Goal: Task Accomplishment & Management: Use online tool/utility

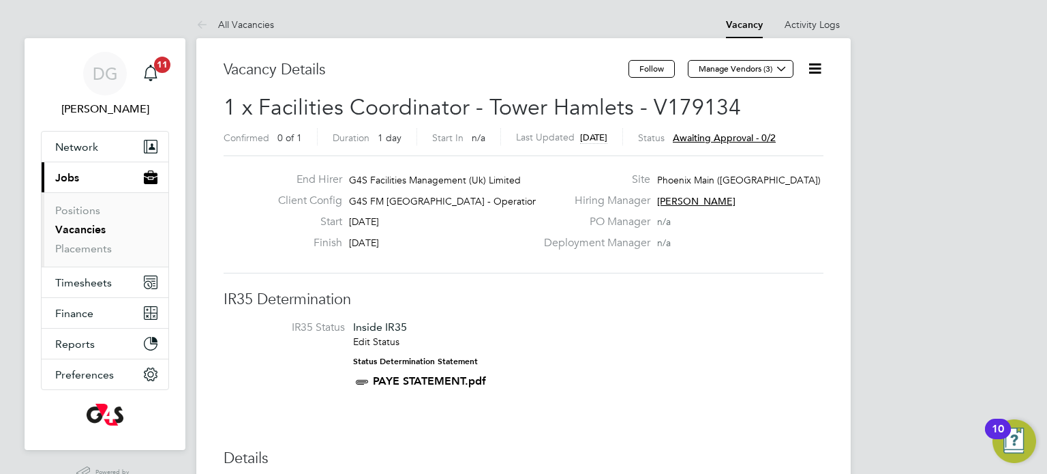
click at [813, 76] on icon at bounding box center [814, 68] width 17 height 17
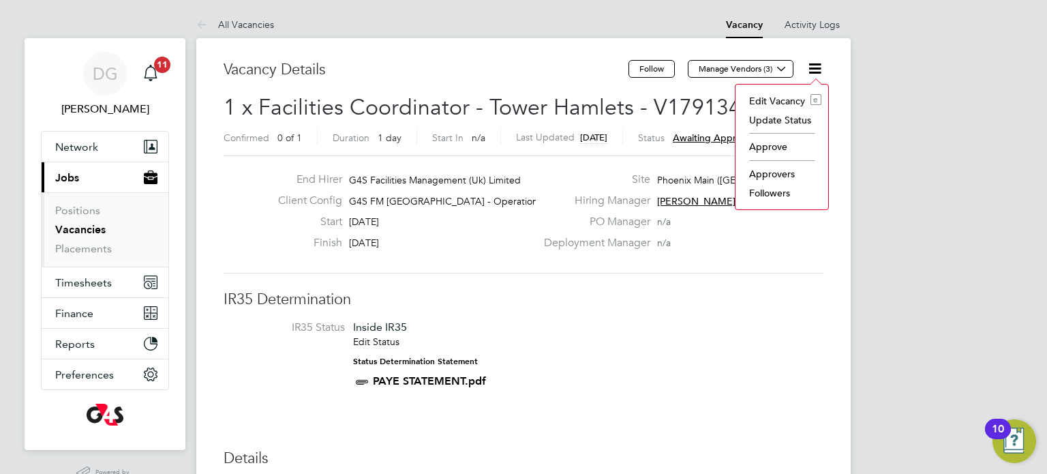
click at [781, 144] on li "Approve" at bounding box center [781, 146] width 79 height 19
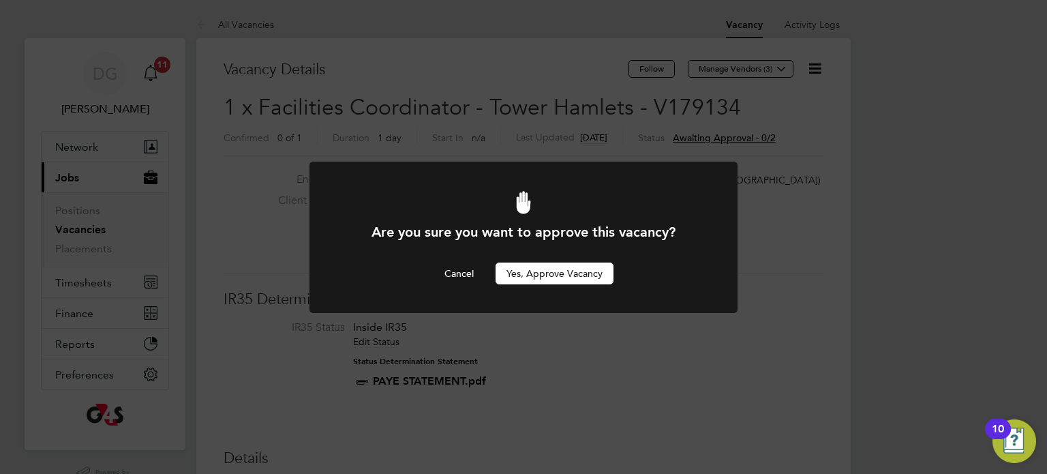
click at [563, 267] on button "Yes, Approve Vacancy" at bounding box center [555, 273] width 118 height 22
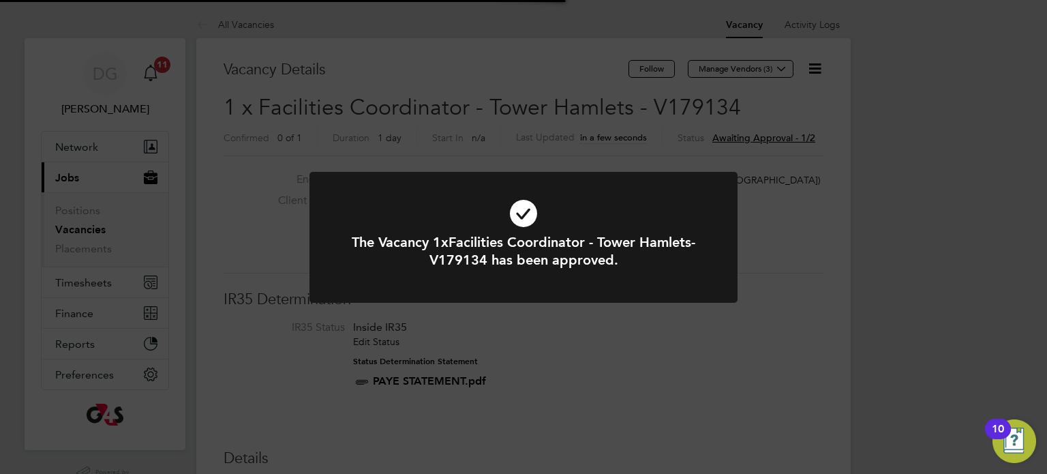
scroll to position [40, 95]
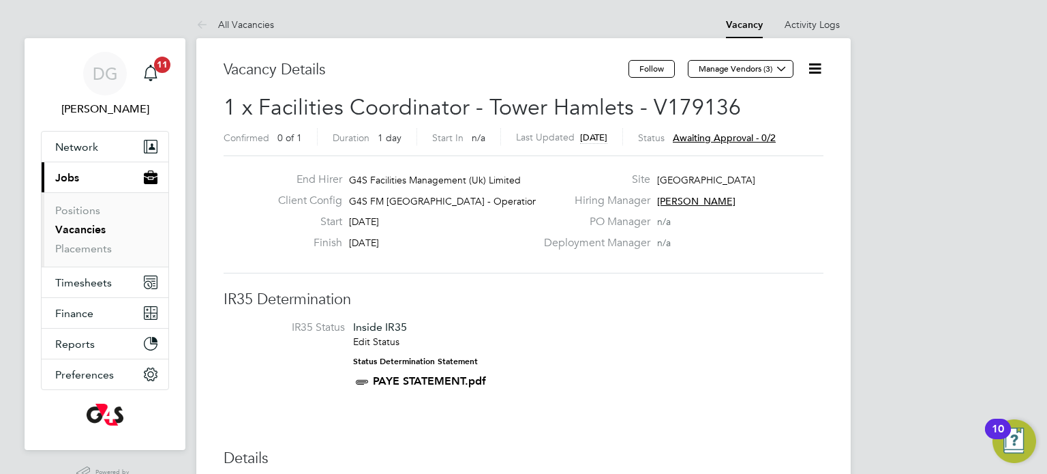
click at [821, 69] on icon at bounding box center [814, 68] width 17 height 17
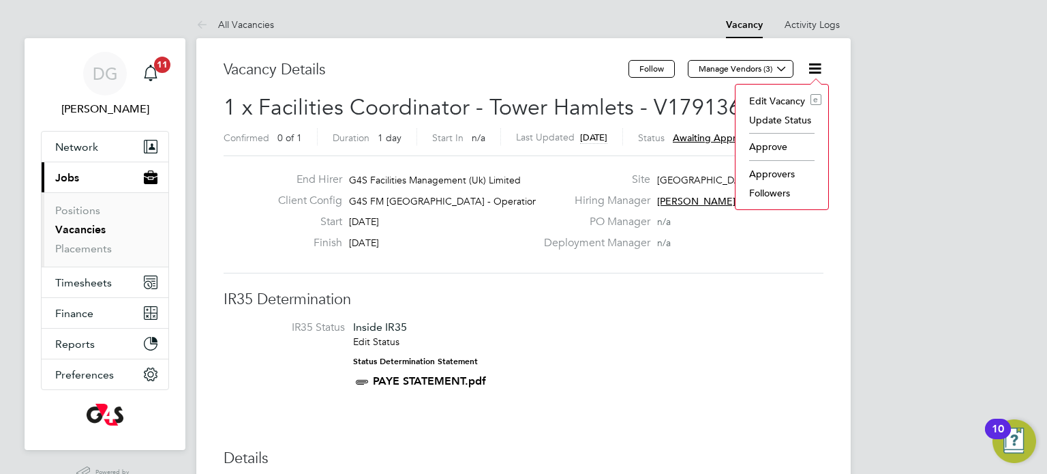
click at [763, 147] on li "Approve" at bounding box center [781, 146] width 79 height 19
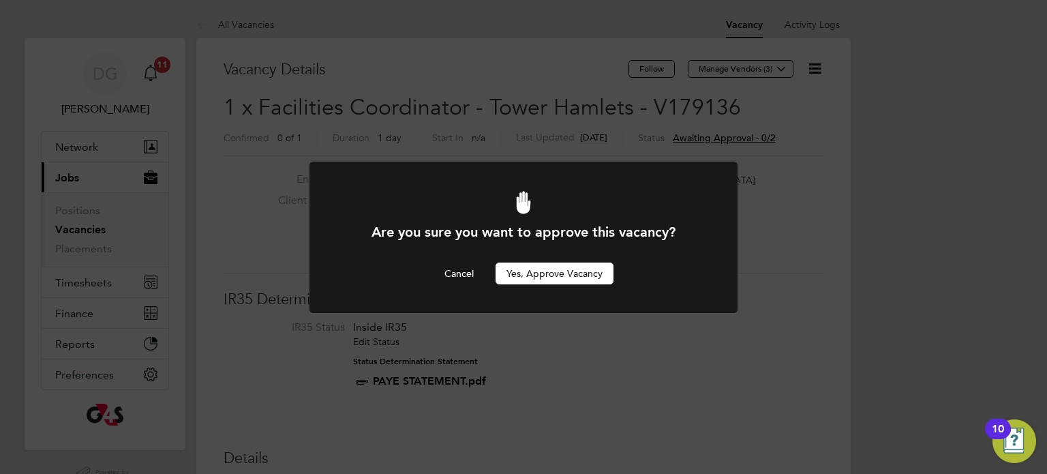
click at [579, 275] on button "Yes, Approve Vacancy" at bounding box center [555, 273] width 118 height 22
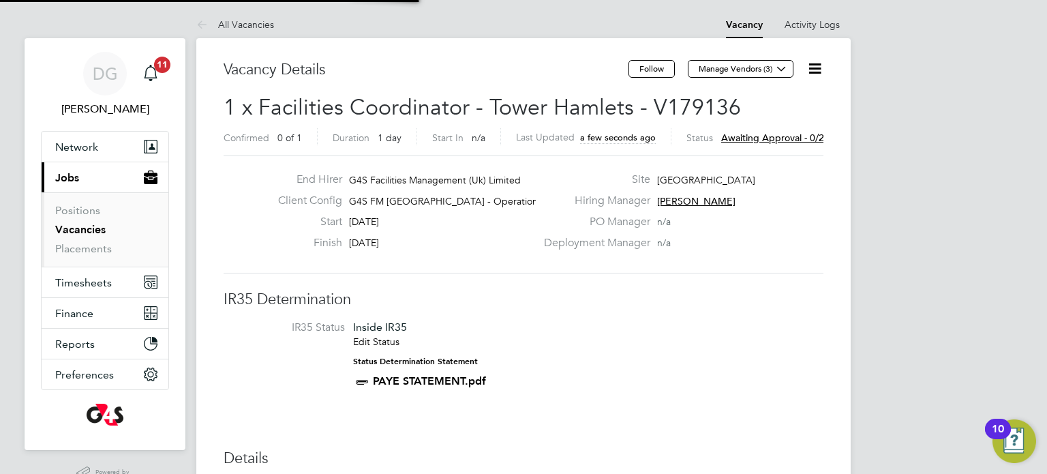
scroll to position [40, 95]
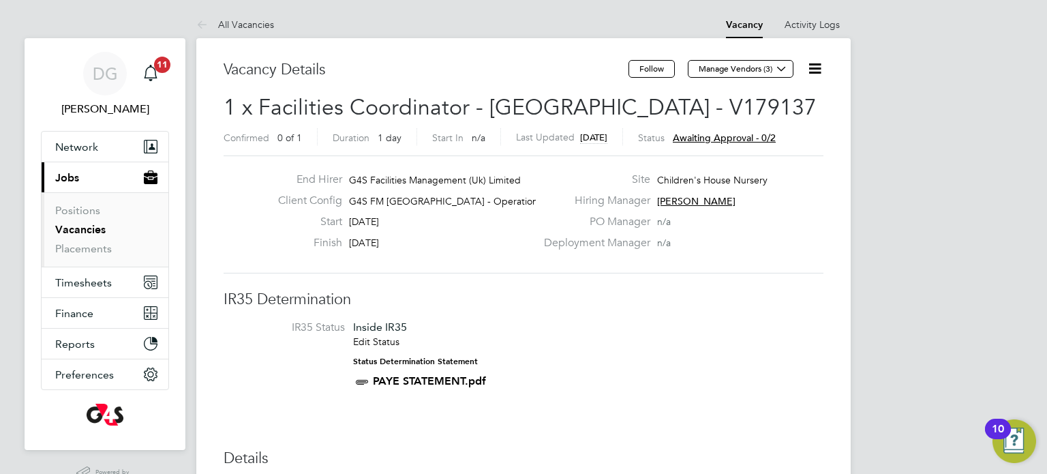
click at [810, 74] on icon at bounding box center [814, 68] width 17 height 17
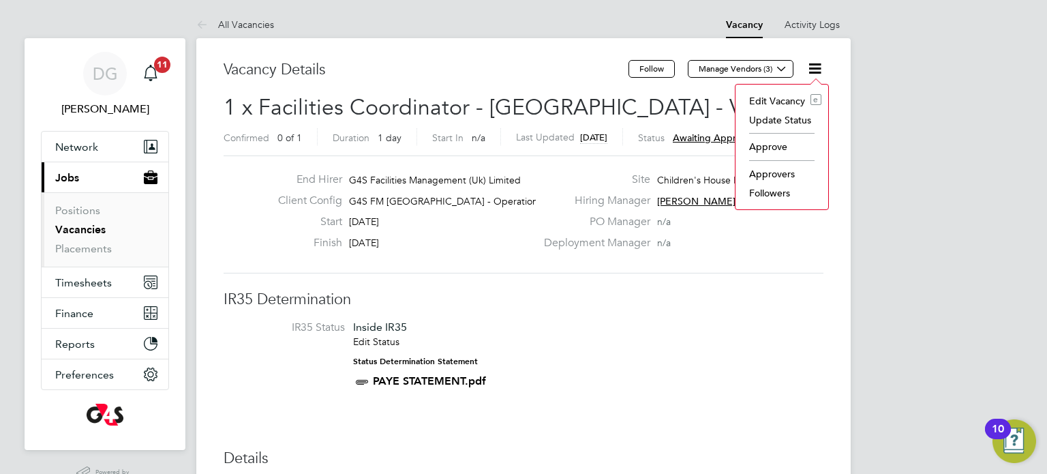
click at [766, 150] on li "Approve" at bounding box center [781, 146] width 79 height 19
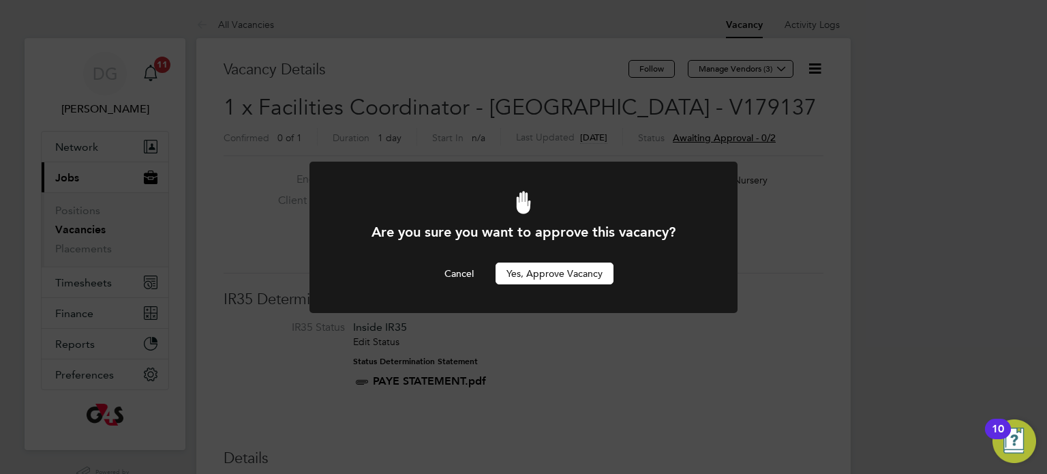
click at [584, 275] on button "Yes, Approve Vacancy" at bounding box center [555, 273] width 118 height 22
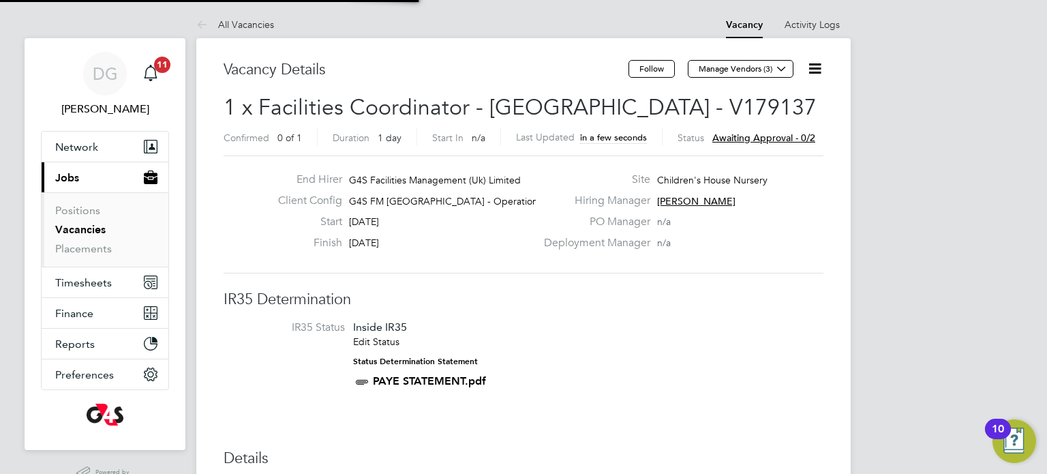
scroll to position [40, 95]
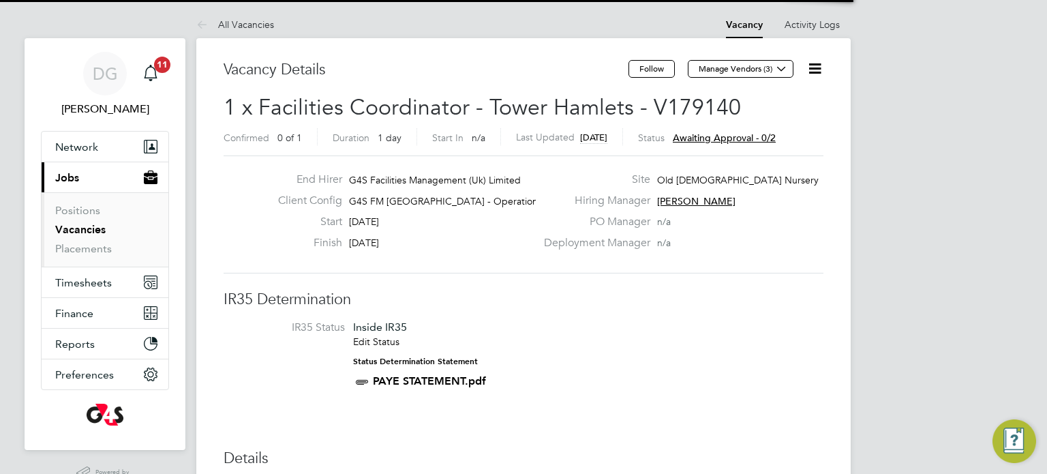
click at [815, 67] on icon at bounding box center [814, 68] width 17 height 17
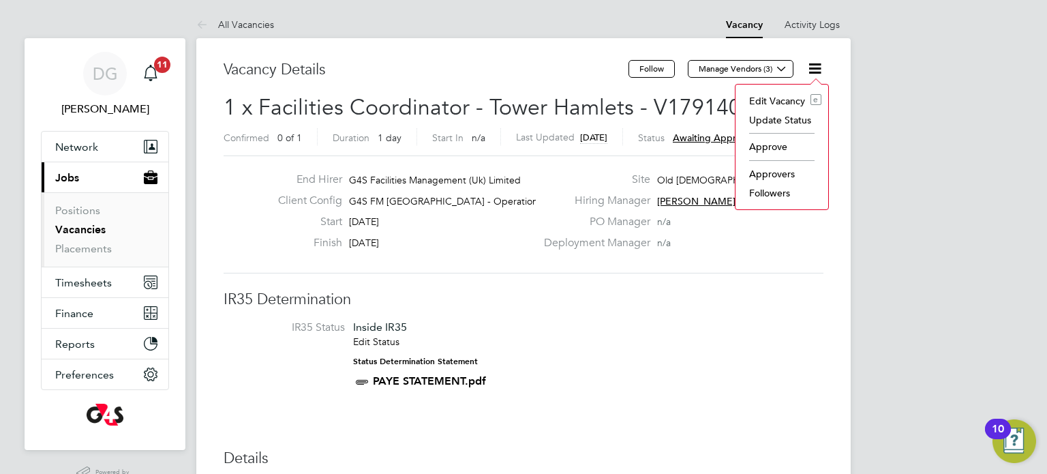
click at [767, 154] on li "Approve" at bounding box center [781, 146] width 79 height 19
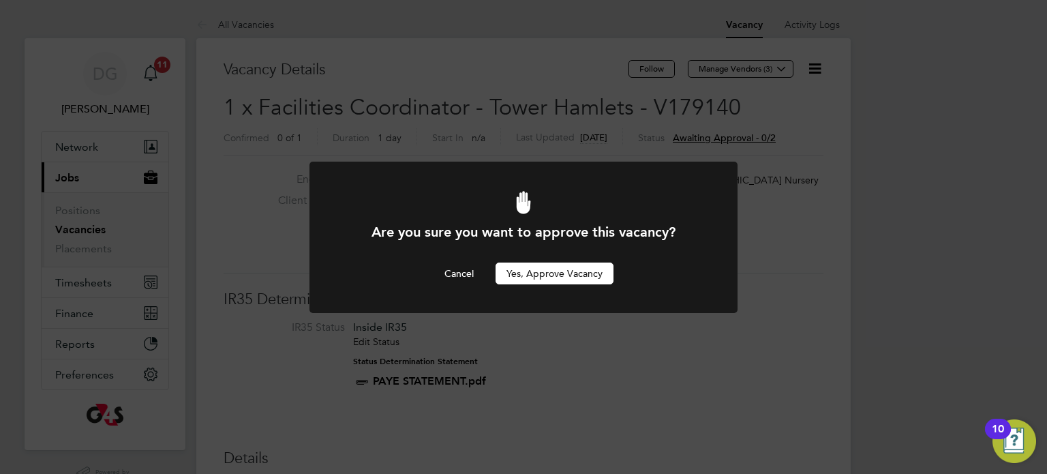
click at [595, 276] on button "Yes, Approve Vacancy" at bounding box center [555, 273] width 118 height 22
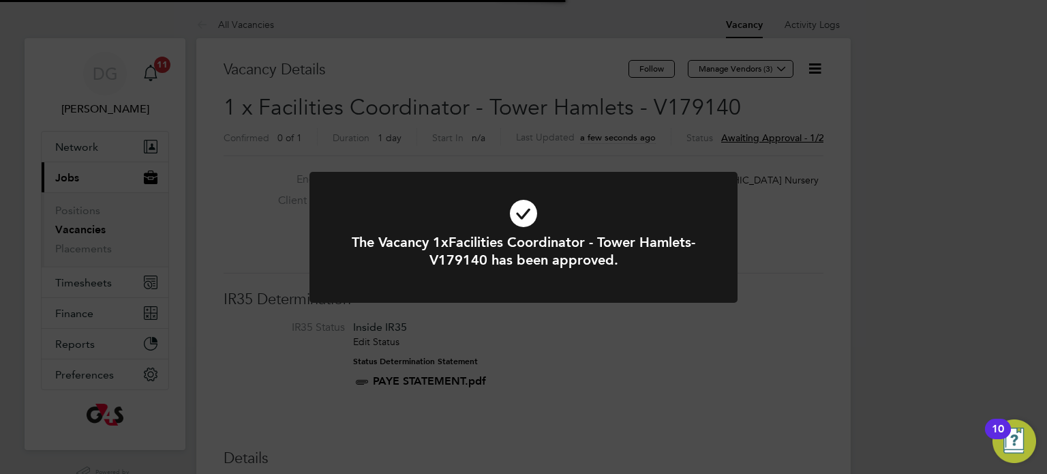
scroll to position [40, 95]
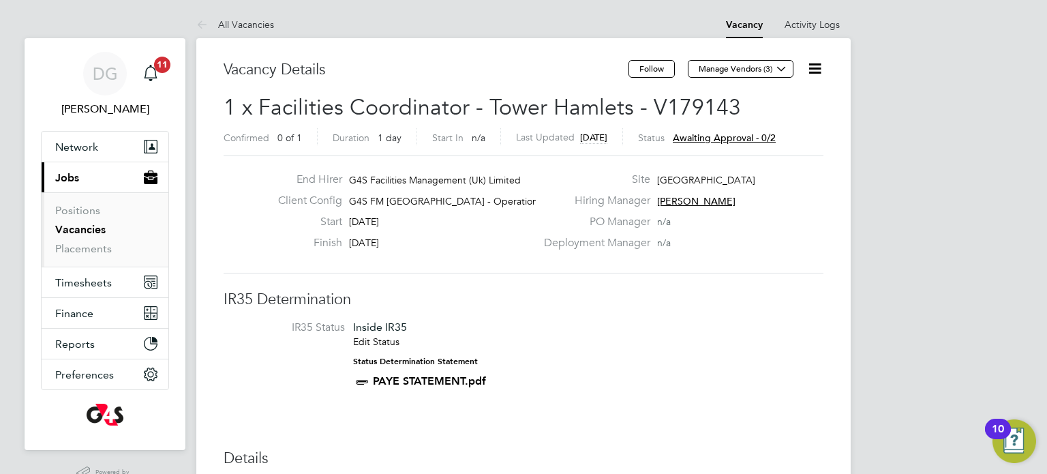
click at [817, 69] on icon at bounding box center [814, 68] width 17 height 17
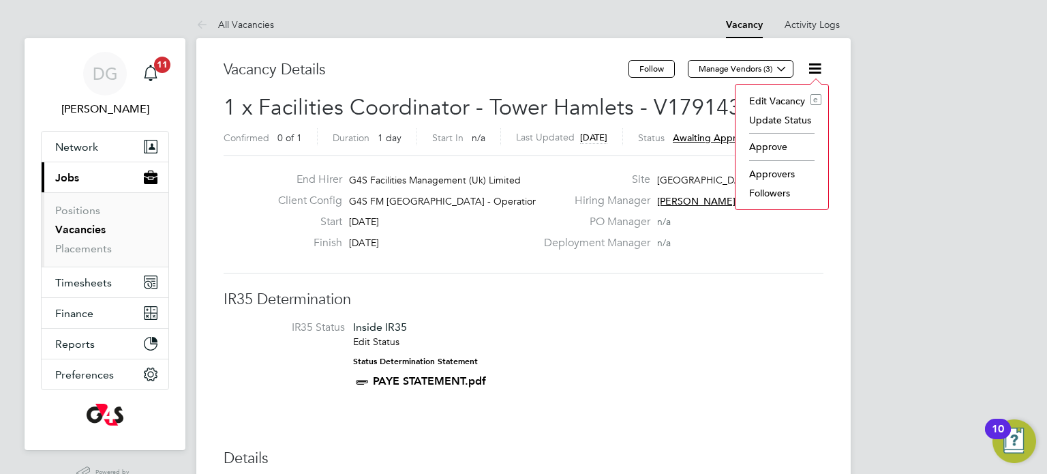
click at [789, 146] on li "Approve" at bounding box center [781, 146] width 79 height 19
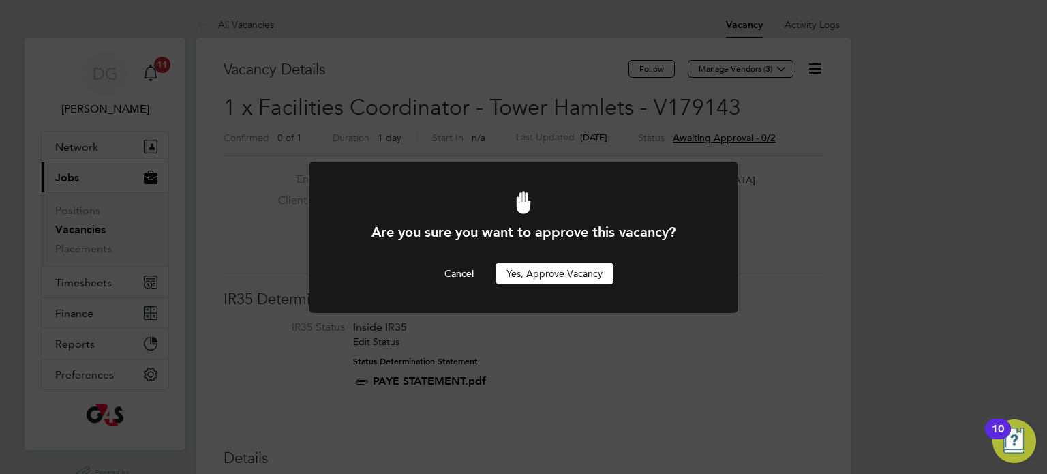
click at [582, 275] on button "Yes, Approve Vacancy" at bounding box center [555, 273] width 118 height 22
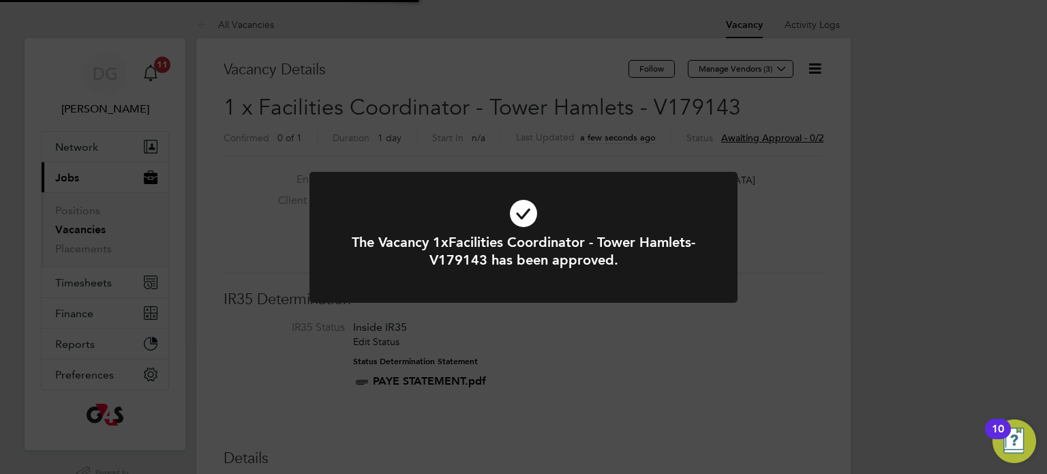
scroll to position [40, 95]
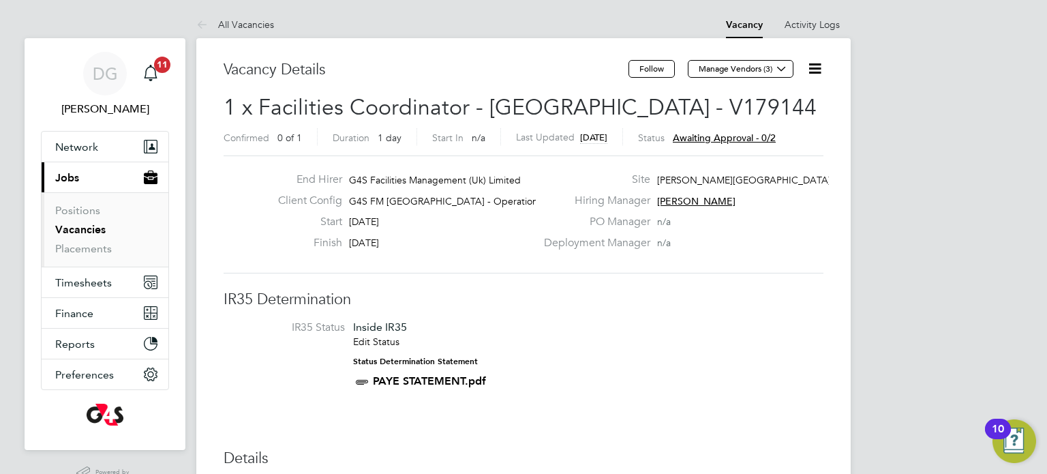
click at [820, 68] on icon at bounding box center [814, 68] width 17 height 17
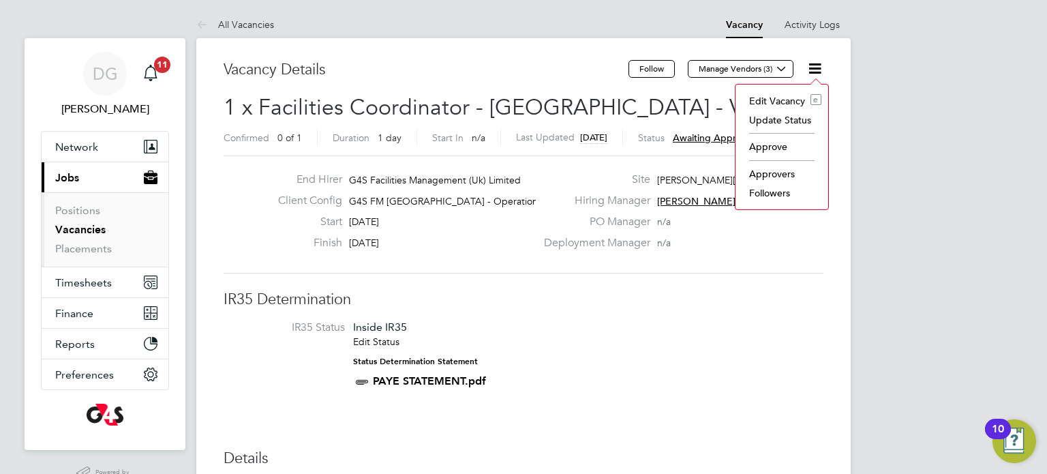
click at [781, 141] on li "Approve" at bounding box center [781, 146] width 79 height 19
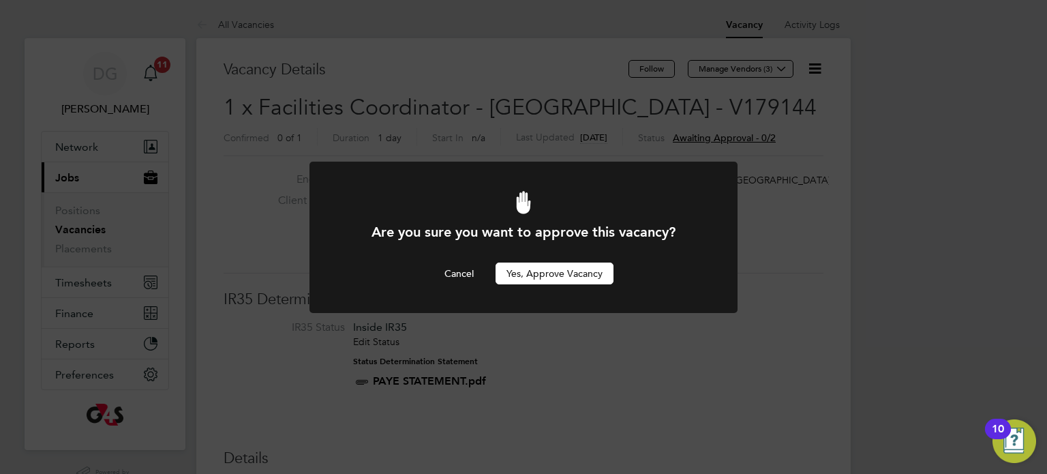
click at [546, 275] on button "Yes, Approve Vacancy" at bounding box center [555, 273] width 118 height 22
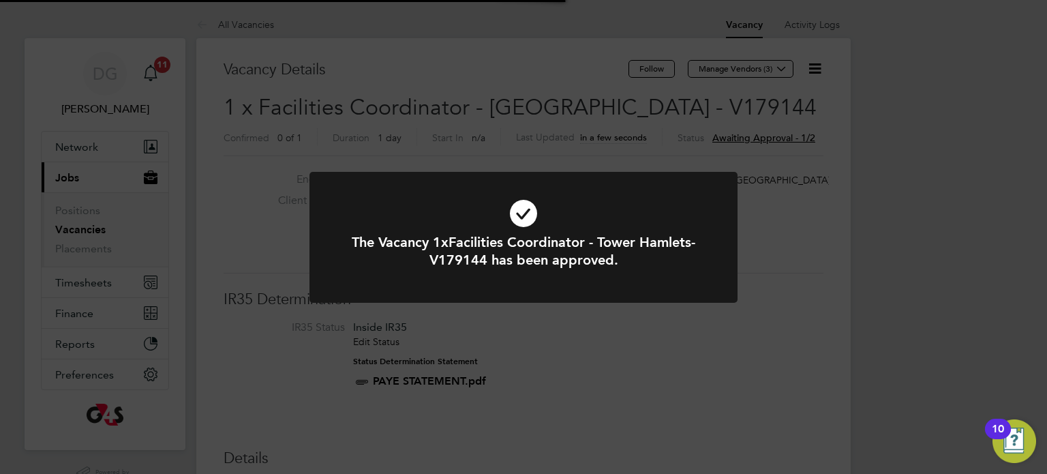
scroll to position [40, 95]
